Goal: Information Seeking & Learning: Learn about a topic

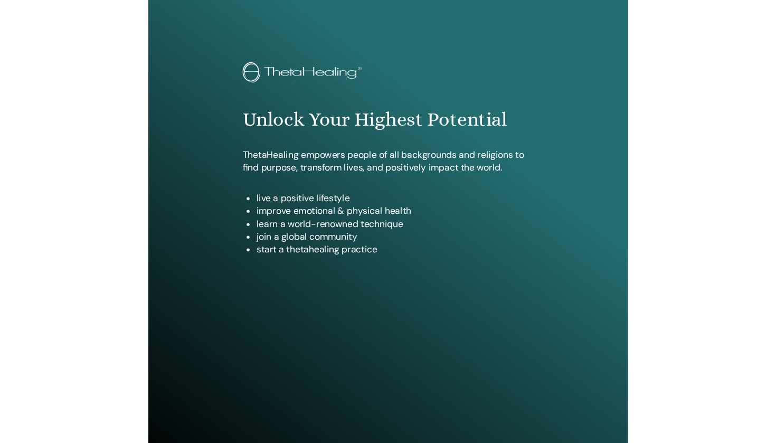
scroll to position [64, 0]
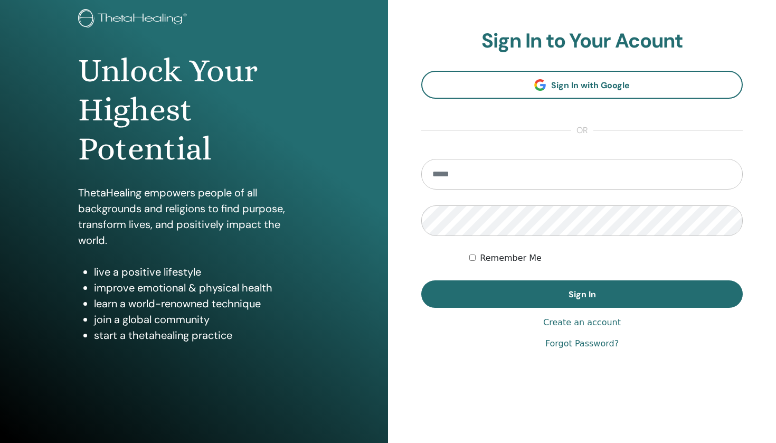
click at [440, 177] on input "email" at bounding box center [583, 174] width 322 height 31
type input "*********"
type input "**********"
click at [440, 294] on button "Sign In" at bounding box center [583, 293] width 322 height 27
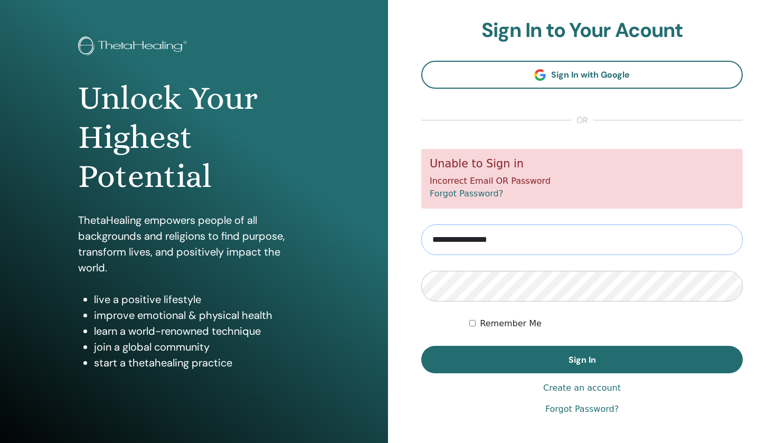
scroll to position [39, 0]
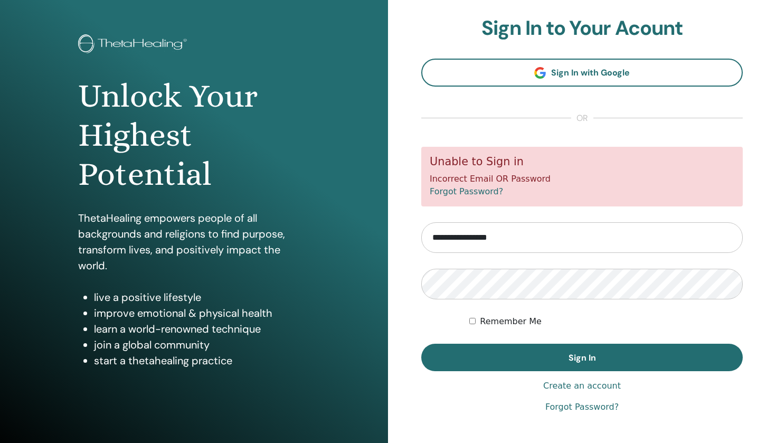
click at [569, 406] on link "Forgot Password?" at bounding box center [582, 407] width 73 height 13
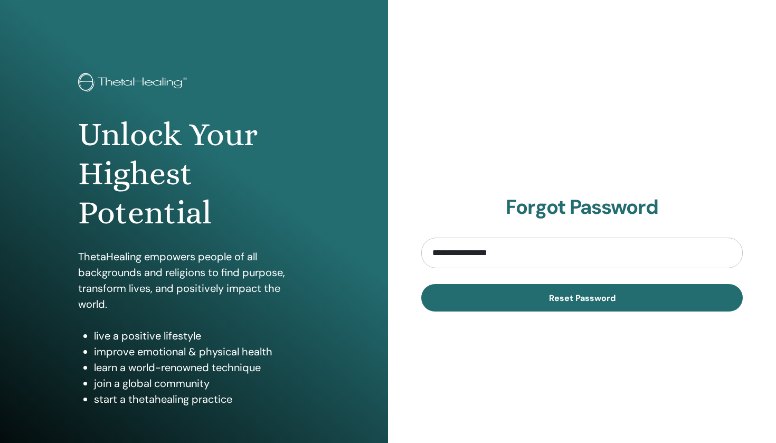
type input "**********"
click at [582, 297] on button "Reset Password" at bounding box center [583, 297] width 322 height 27
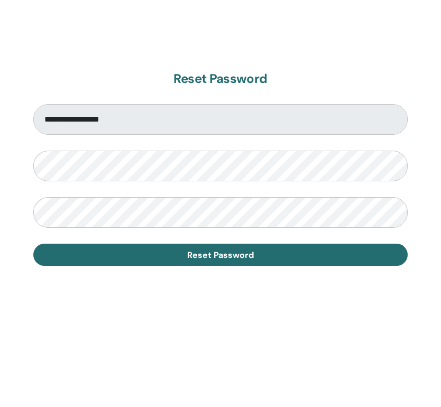
scroll to position [558, 0]
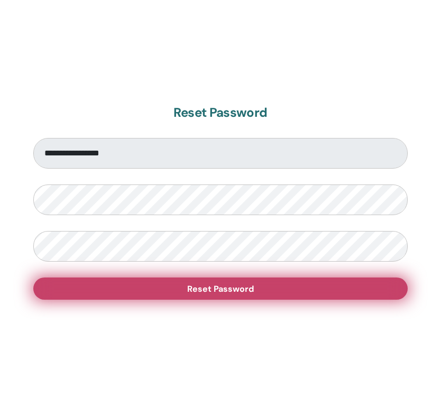
click at [123, 286] on button "Reset Password" at bounding box center [220, 288] width 374 height 22
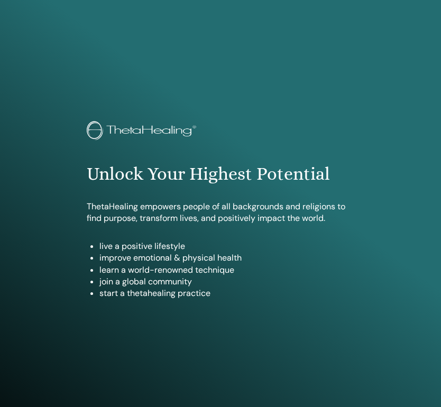
scroll to position [578, 0]
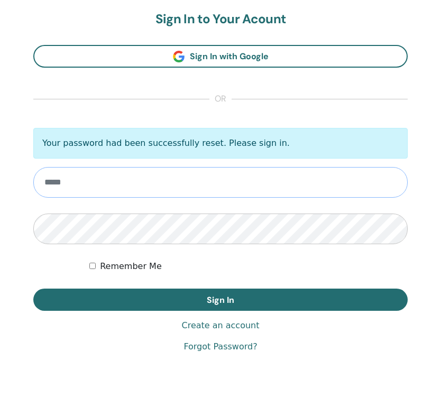
type input "**********"
click at [220, 299] on button "Sign In" at bounding box center [220, 299] width 374 height 22
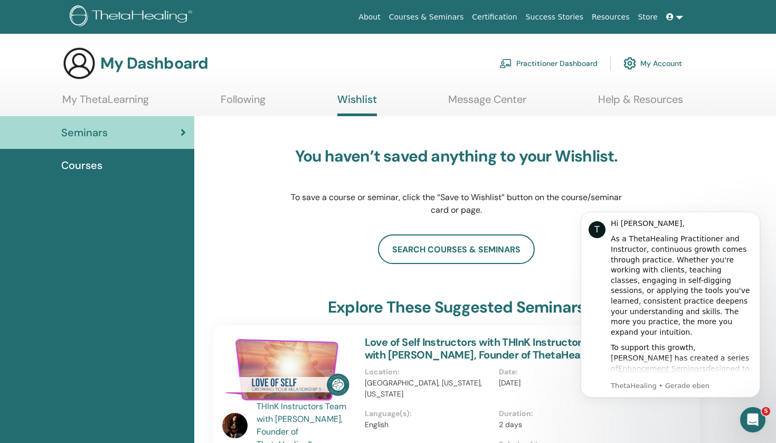
click at [126, 96] on link "My ThetaLearning" at bounding box center [105, 103] width 87 height 21
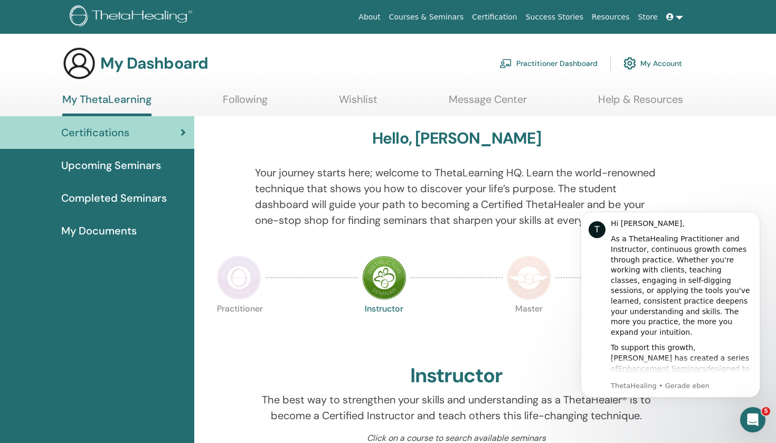
click at [153, 165] on span "Upcoming Seminars" at bounding box center [111, 165] width 100 height 16
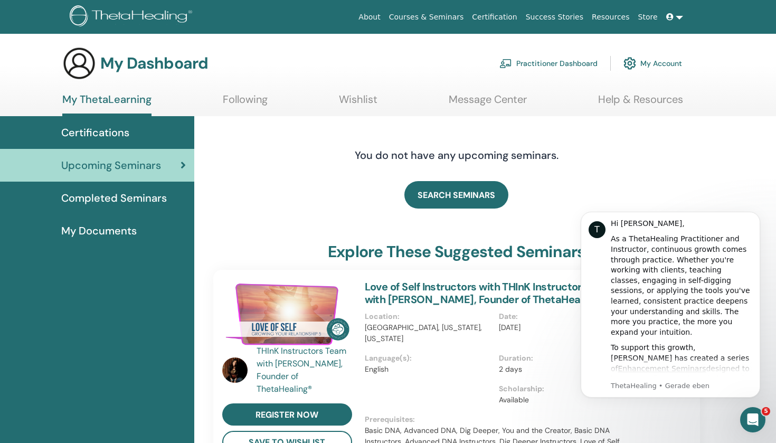
click at [113, 199] on span "Completed Seminars" at bounding box center [114, 198] width 106 height 16
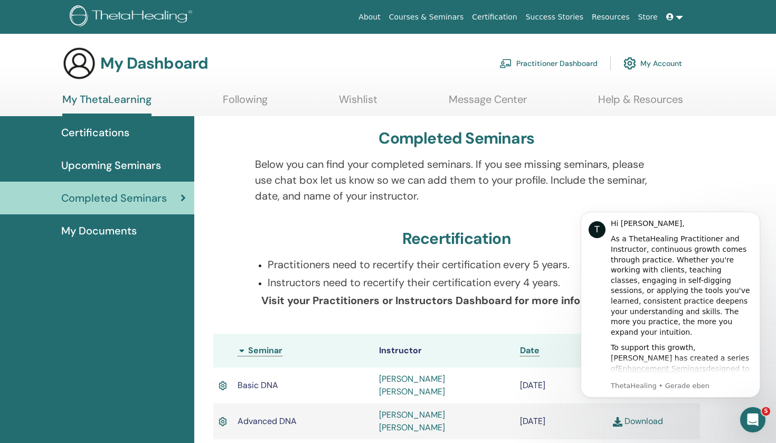
click at [221, 99] on ul "My ThetaLearning Following Wishlist Message Center Help & Resources" at bounding box center [372, 104] width 621 height 23
click at [235, 99] on link "Following" at bounding box center [245, 103] width 45 height 21
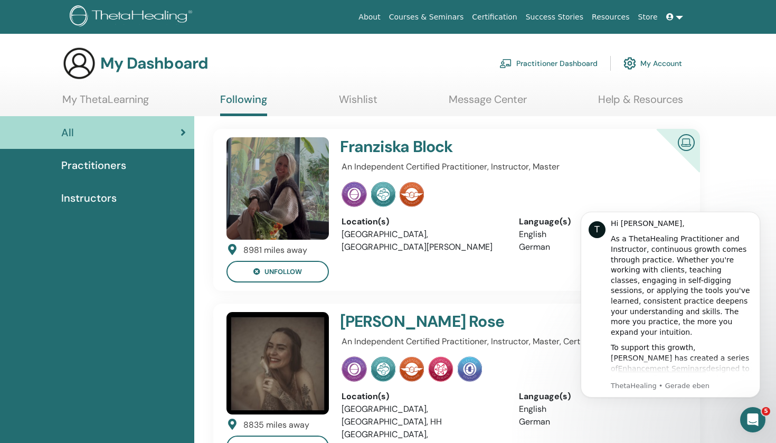
click at [141, 100] on link "My ThetaLearning" at bounding box center [105, 103] width 87 height 21
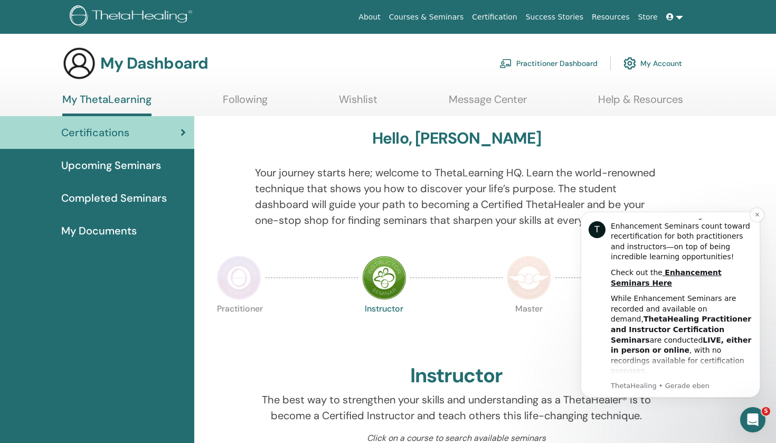
scroll to position [270, 0]
click at [359, 96] on link "Wishlist" at bounding box center [358, 103] width 39 height 21
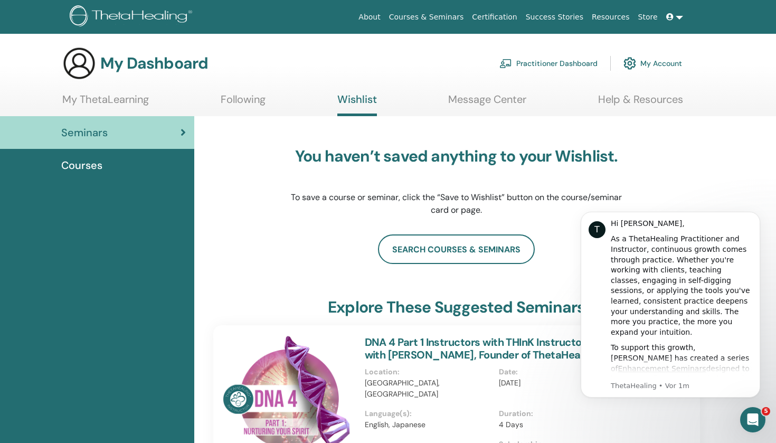
click at [109, 100] on link "My ThetaLearning" at bounding box center [105, 103] width 87 height 21
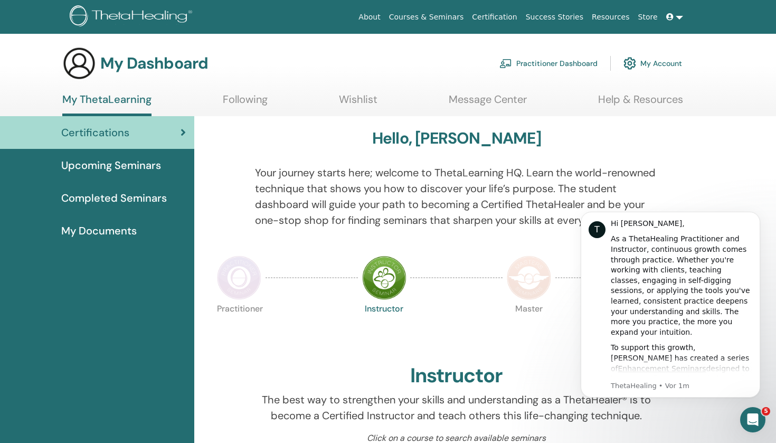
click at [123, 164] on span "Upcoming Seminars" at bounding box center [111, 165] width 100 height 16
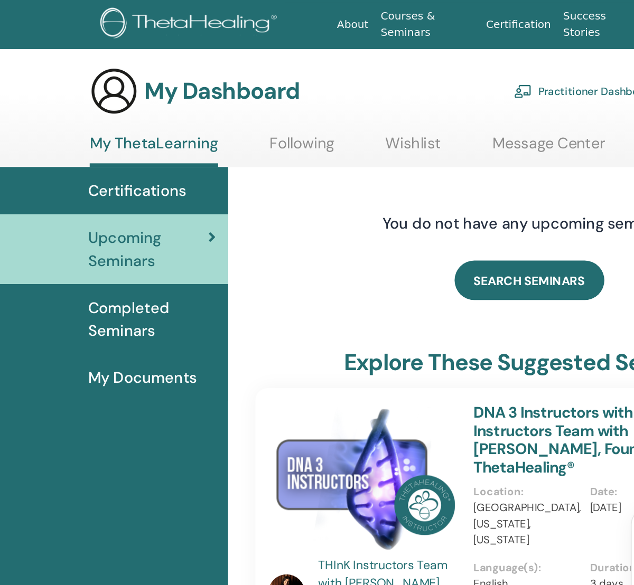
click at [99, 214] on span "Completed Seminars" at bounding box center [105, 222] width 89 height 32
